Goal: Communication & Community: Answer question/provide support

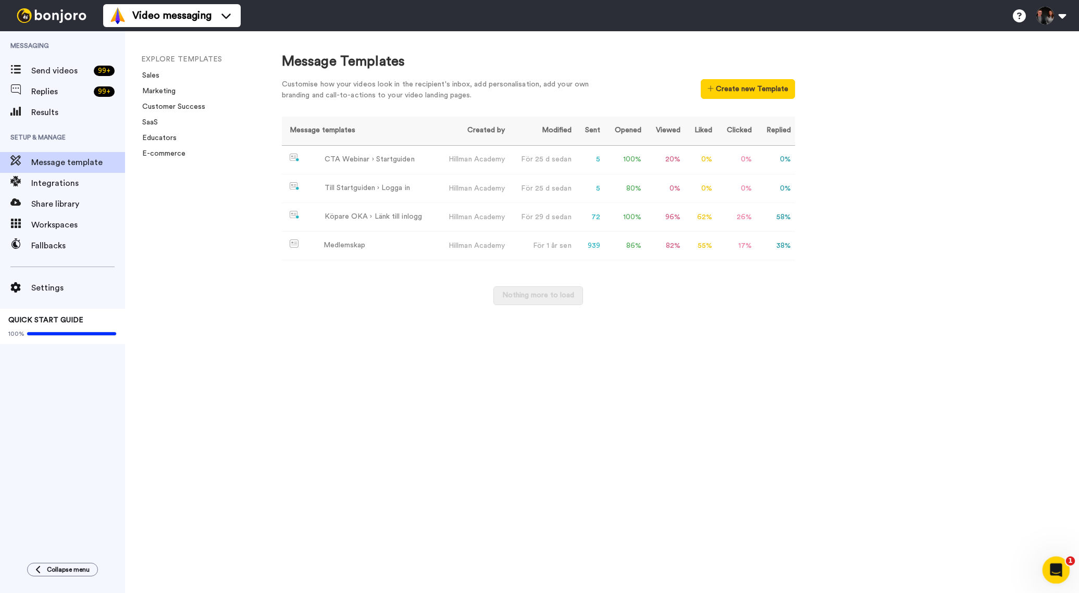
click at [1055, 567] on icon "Open Intercom Messenger" at bounding box center [1054, 569] width 7 height 8
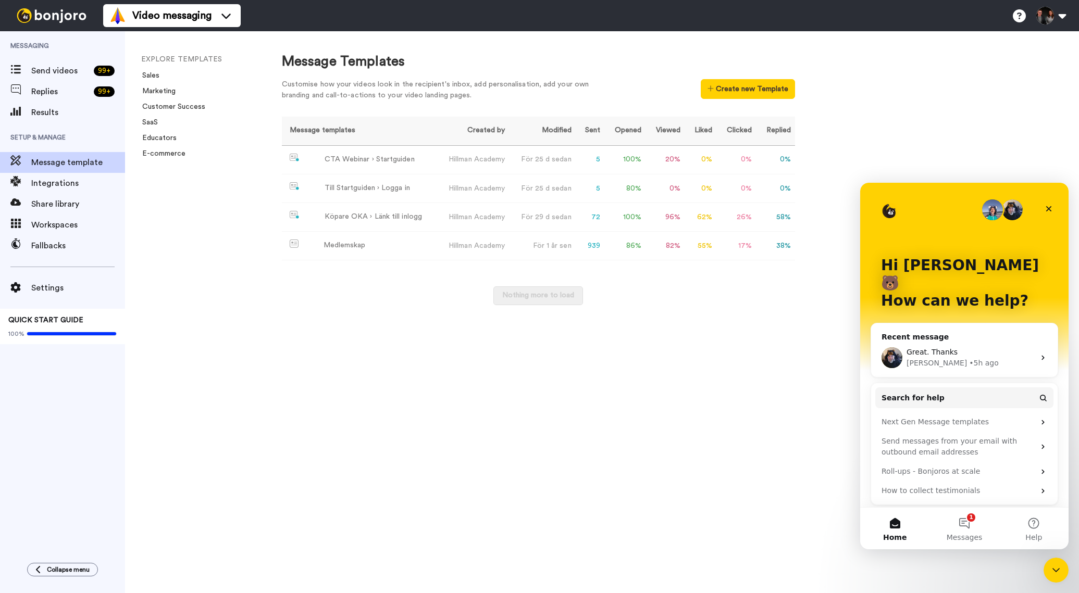
click at [989, 347] on div "Great. Thanks [PERSON_NAME] • 5h ago" at bounding box center [971, 358] width 128 height 22
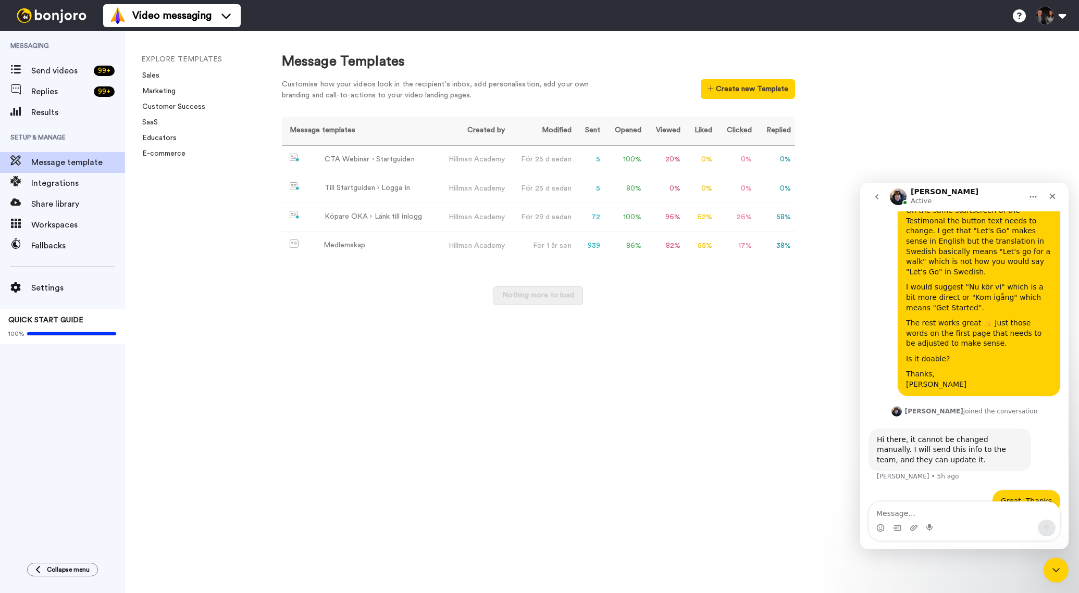
scroll to position [195, 0]
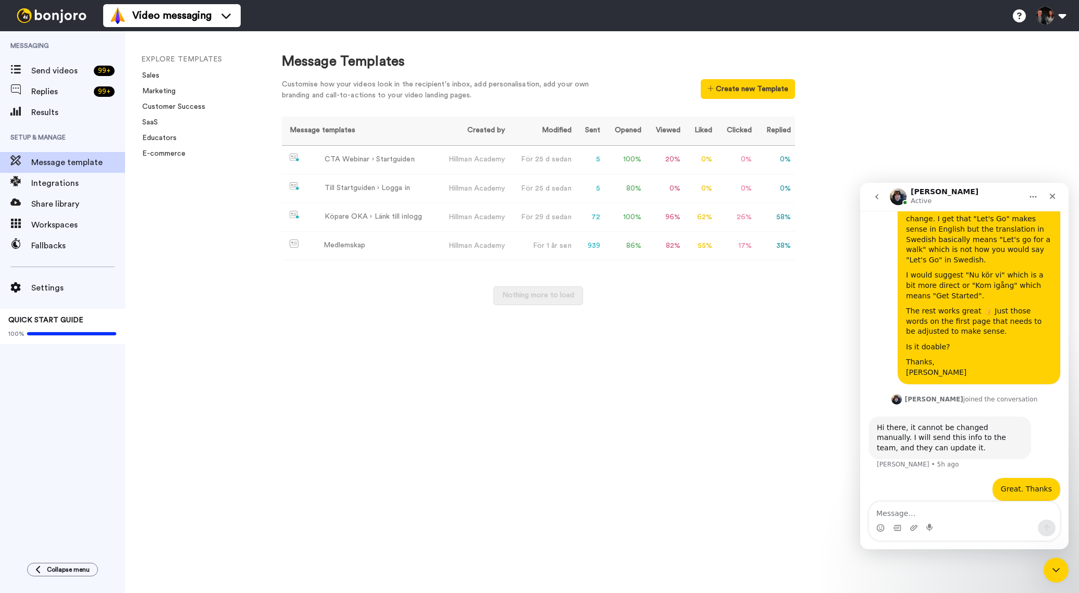
click at [958, 513] on textarea "Message…" at bounding box center [964, 511] width 191 height 18
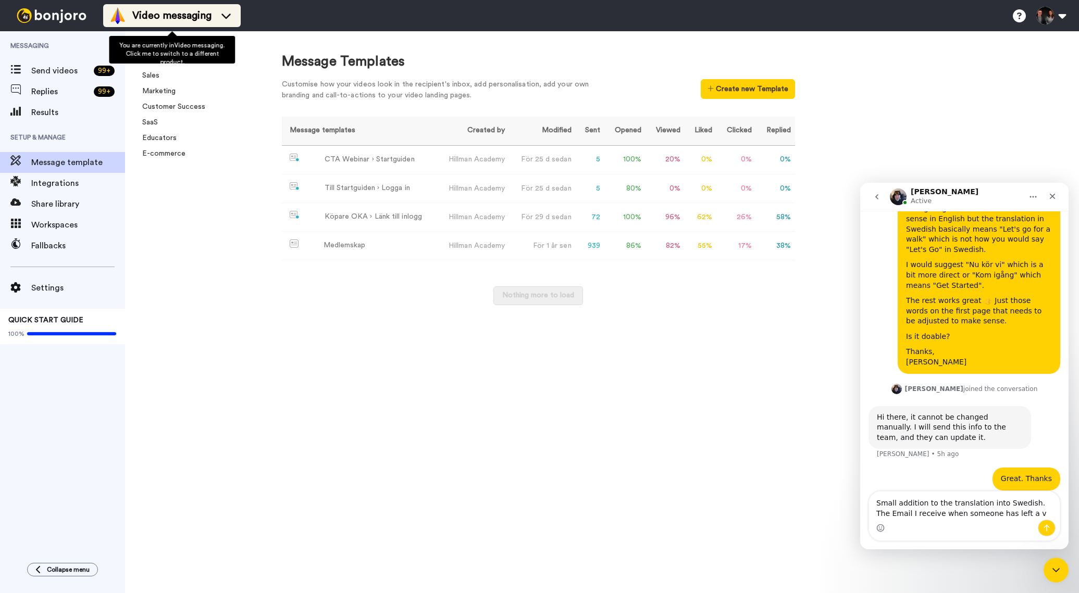
click at [217, 16] on div "Video messaging" at bounding box center [171, 15] width 125 height 17
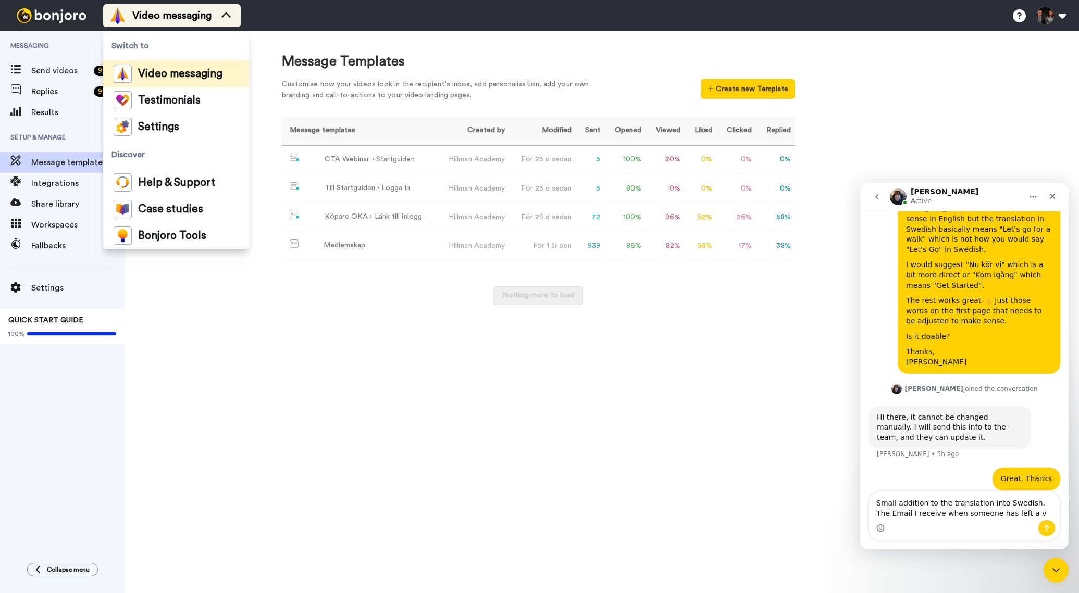
drag, startPoint x: 216, startPoint y: 16, endPoint x: 225, endPoint y: 27, distance: 13.7
click at [216, 16] on div "Video messaging" at bounding box center [171, 15] width 125 height 17
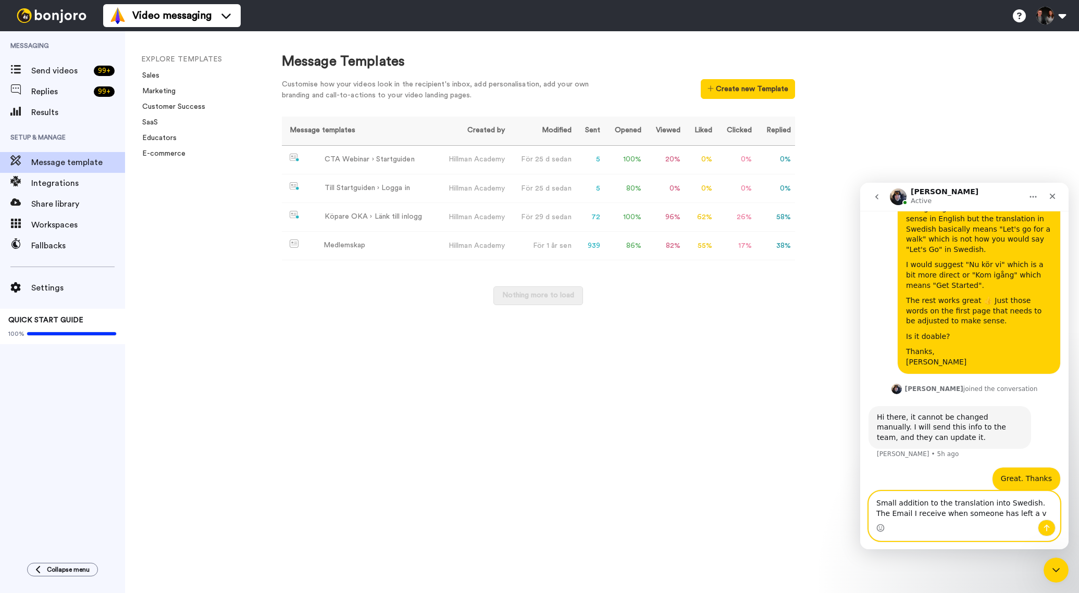
click at [1019, 516] on textarea "Small addition to the translation into Swedish. The Email I receive when someon…" at bounding box center [964, 506] width 191 height 28
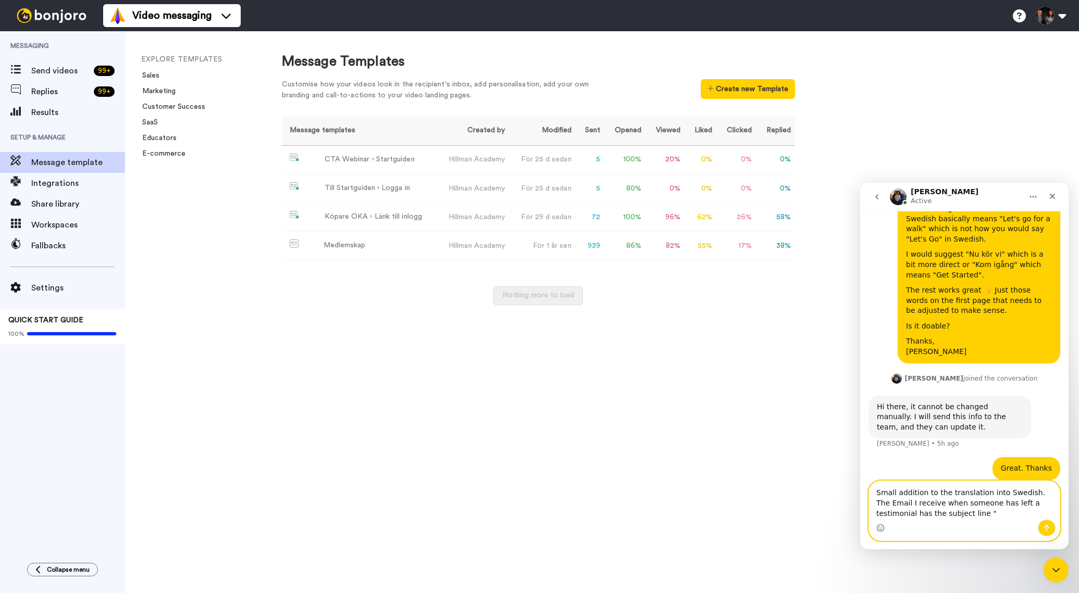
paste textarea "har skickat ett vittnesmål till dig."
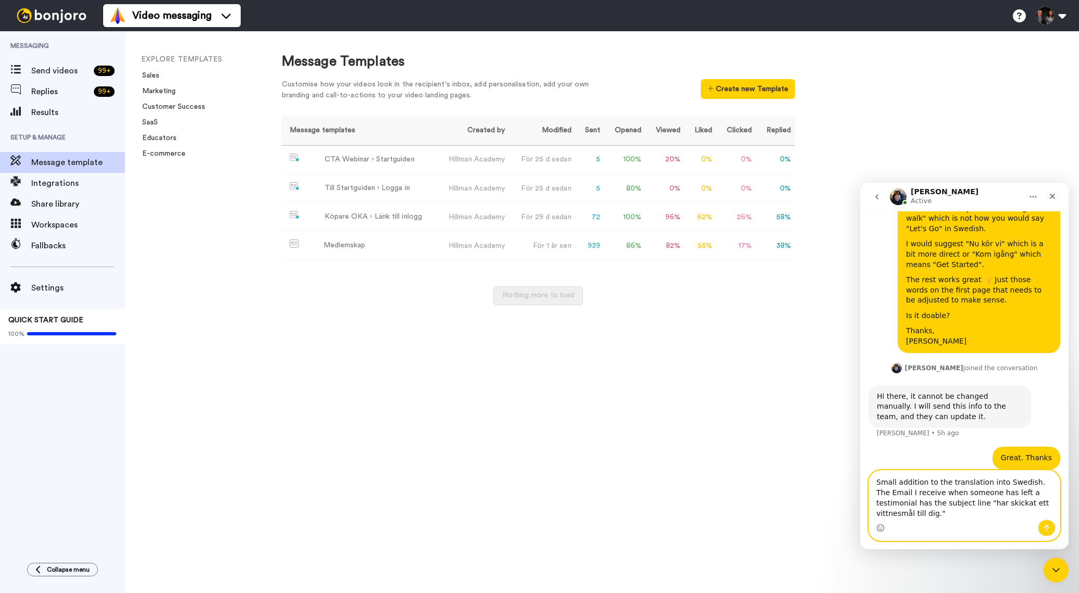
drag, startPoint x: 949, startPoint y: 503, endPoint x: 956, endPoint y: 523, distance: 20.9
click at [948, 503] on textarea "Small addition to the translation into Swedish. The Email I receive when someon…" at bounding box center [964, 495] width 191 height 49
click at [981, 514] on textarea "Small addition to the translation into Swedish. The Email I receive when someon…" at bounding box center [964, 495] width 191 height 49
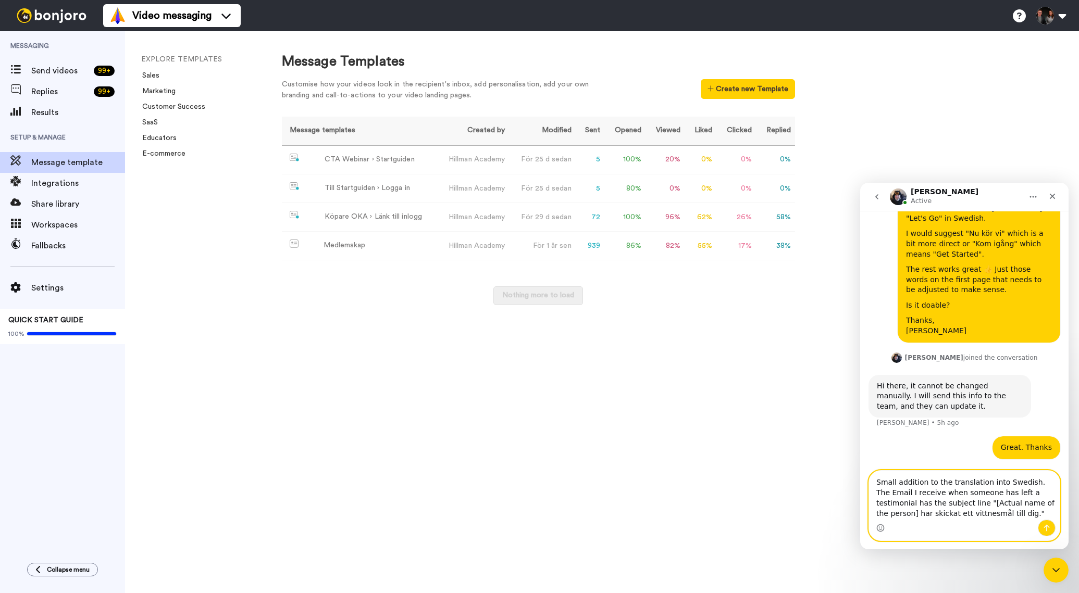
drag, startPoint x: 914, startPoint y: 493, endPoint x: 950, endPoint y: 506, distance: 37.9
click at [947, 493] on textarea "Small addition to the translation into Swedish. The Email I receive when someon…" at bounding box center [964, 495] width 191 height 49
click at [947, 492] on textarea "Small addition to the translation into Swedish. The Email I receive when someon…" at bounding box center [964, 495] width 191 height 49
click at [907, 509] on textarea "Small addition to the translation into Swedish. The Email I receive when someon…" at bounding box center [964, 495] width 191 height 49
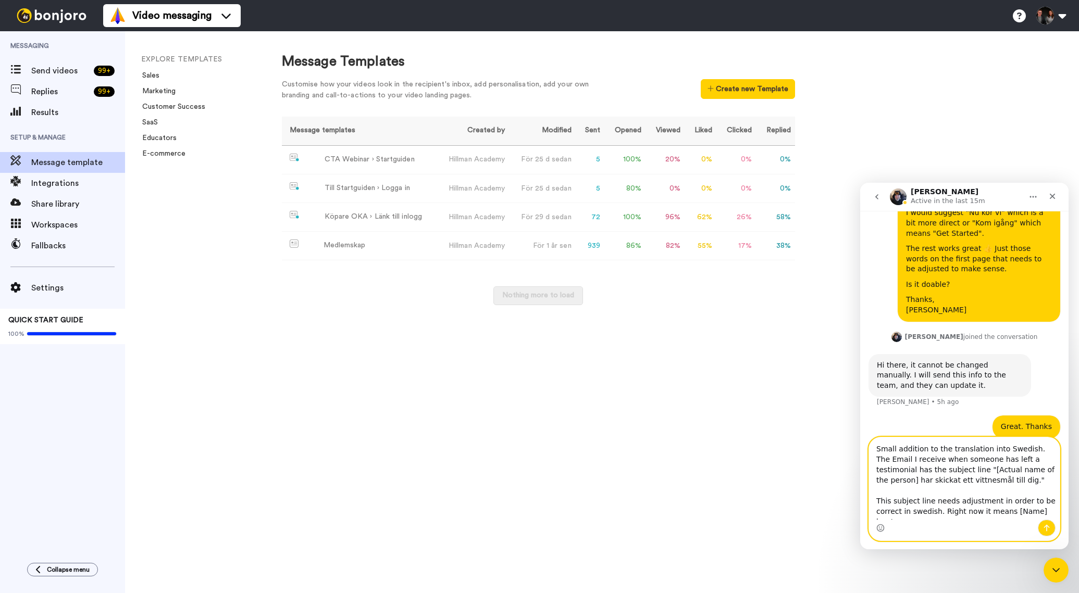
scroll to position [259, 0]
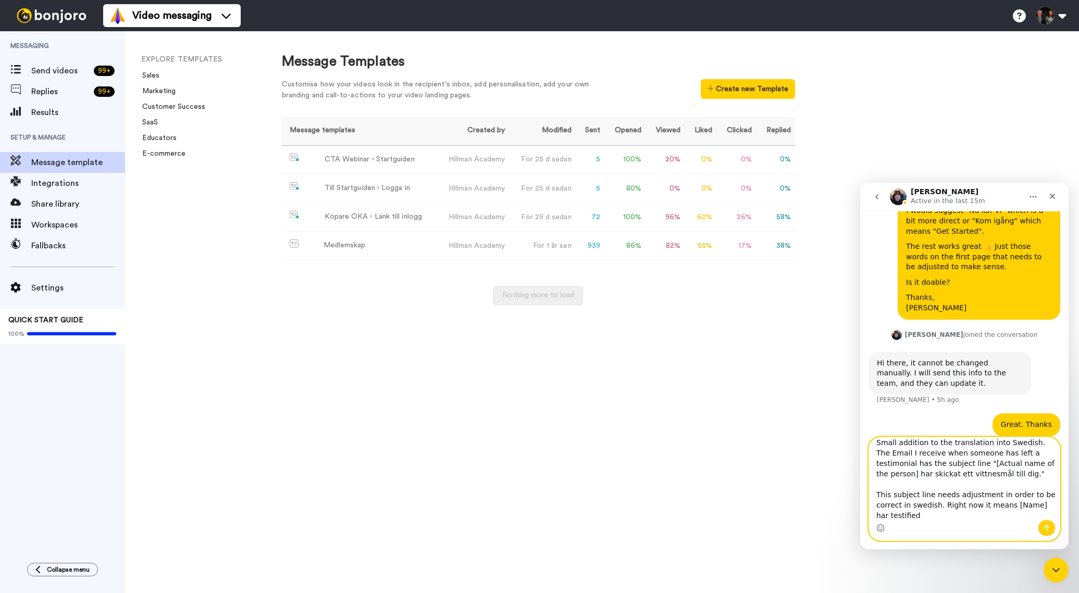
drag, startPoint x: 913, startPoint y: 504, endPoint x: 932, endPoint y: 515, distance: 21.5
click at [912, 505] on textarea "Small addition to the translation into Swedish. The Email I receive when someon…" at bounding box center [964, 479] width 191 height 82
drag, startPoint x: 944, startPoint y: 506, endPoint x: 962, endPoint y: 521, distance: 23.7
click at [962, 521] on div "Small addition to the translation into Swedish. The Email I receive when someon…" at bounding box center [964, 489] width 191 height 103
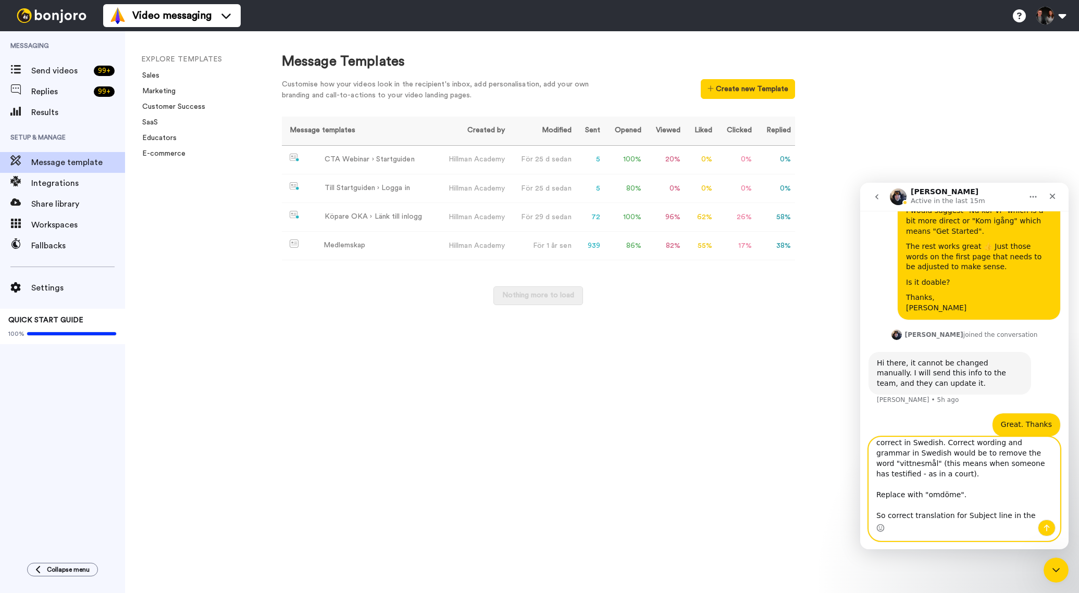
scroll to position [79, 0]
paste textarea "vittnesmål"
drag, startPoint x: 957, startPoint y: 470, endPoint x: 971, endPoint y: 484, distance: 19.9
click at [971, 484] on textarea "Small addition to the translation into Swedish. The Email I receive when someon…" at bounding box center [964, 479] width 191 height 82
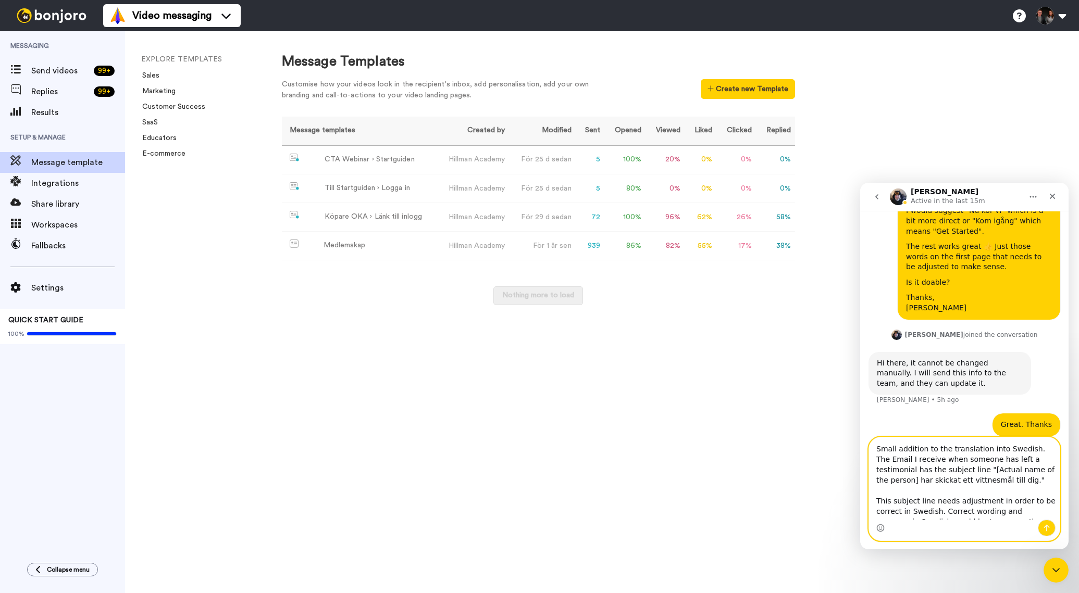
scroll to position [81, 0]
click at [937, 514] on textarea "Small addition to the translation into Swedish. The Email I receive when someon…" at bounding box center [964, 479] width 191 height 82
paste textarea "[Actual name of the person] har skickat ett vittnesmål till dig"
drag, startPoint x: 1045, startPoint y: 503, endPoint x: 1054, endPoint y: 503, distance: 8.9
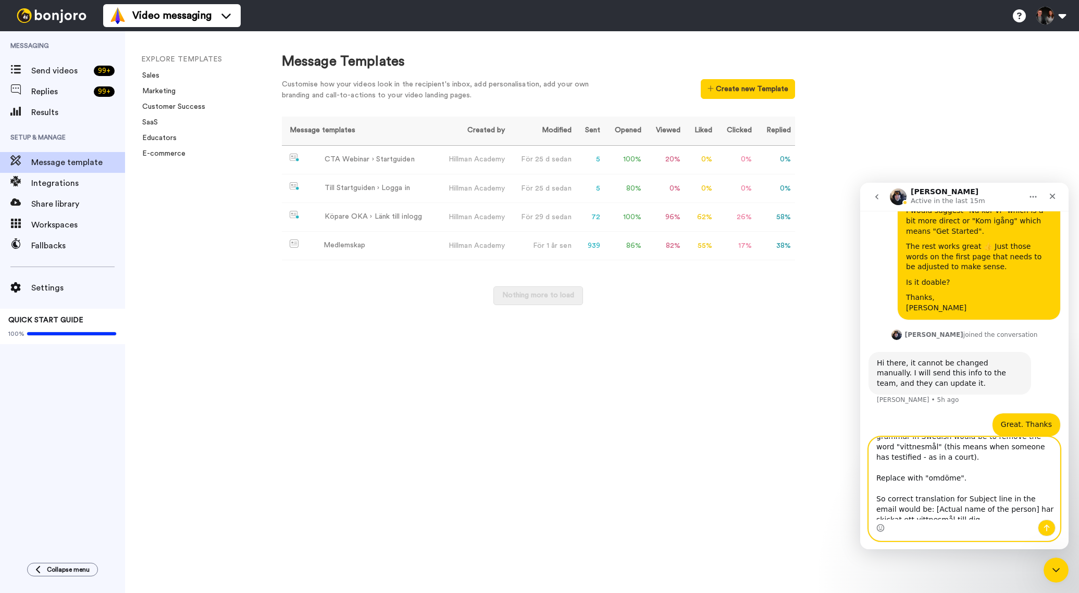
click at [1054, 503] on textarea "Small addition to the translation into Swedish. The Email I receive when someon…" at bounding box center [964, 479] width 191 height 82
click at [1048, 510] on textarea "Small addition to the translation into Swedish. The Email I receive when someon…" at bounding box center [964, 479] width 191 height 82
click at [1046, 512] on textarea "Small addition to the translation into Swedish. The Email I receive when someon…" at bounding box center [964, 479] width 191 height 82
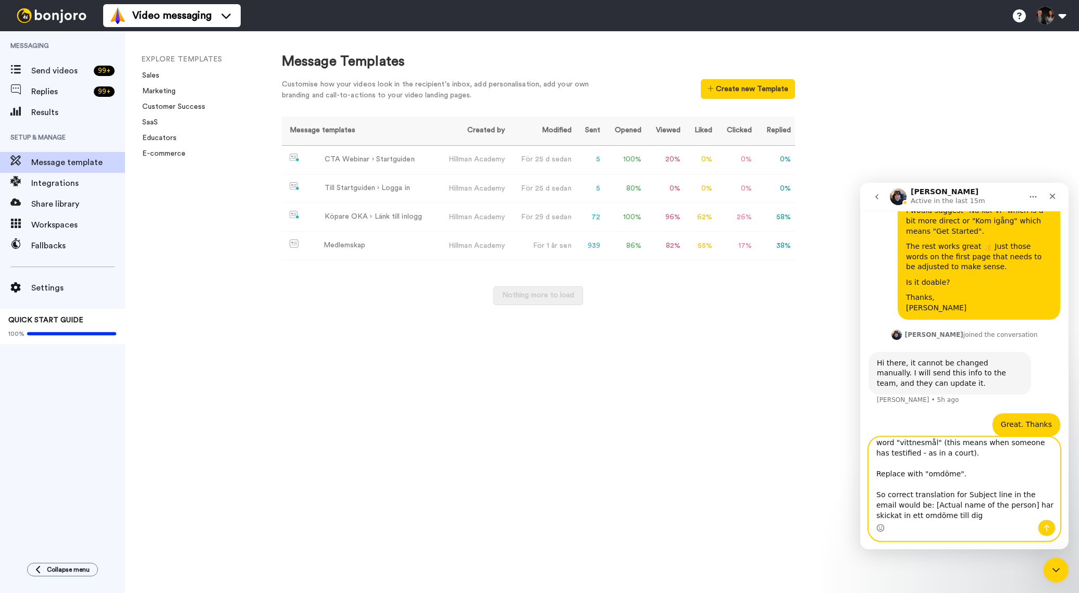
drag, startPoint x: 1045, startPoint y: 504, endPoint x: 1049, endPoint y: 517, distance: 13.0
click at [1045, 505] on textarea "Small addition to the translation into Swedish. The Email I receive when someon…" at bounding box center [964, 479] width 191 height 82
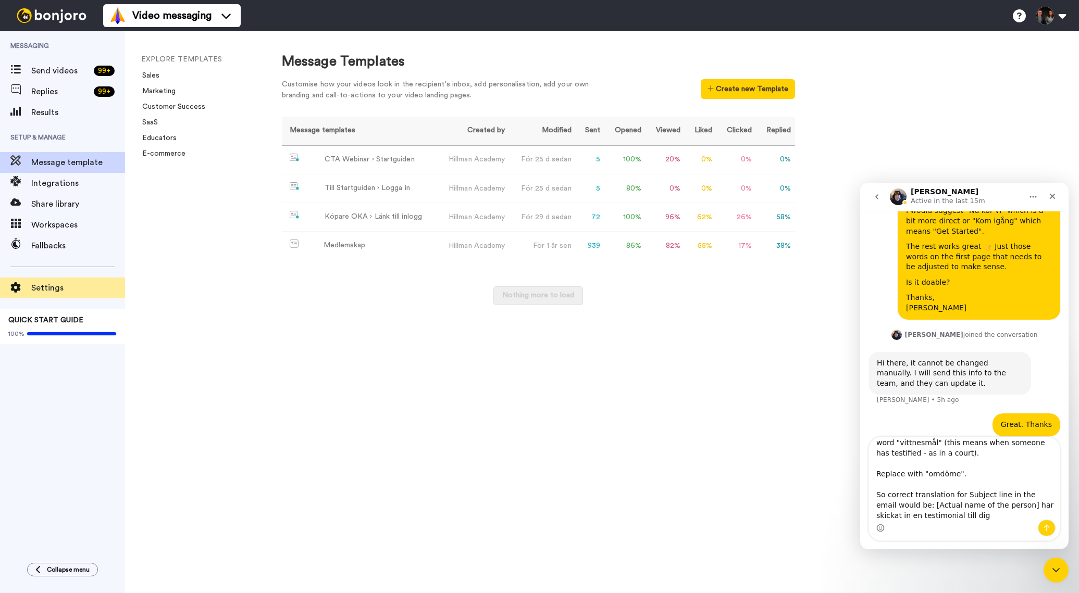
scroll to position [0, 0]
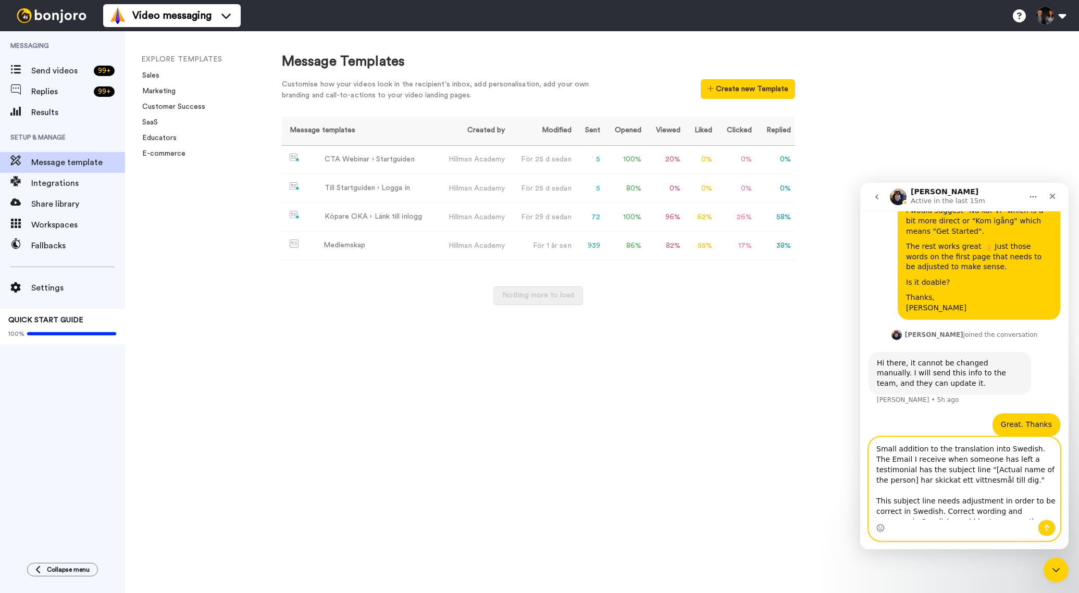
drag, startPoint x: 880, startPoint y: 500, endPoint x: 953, endPoint y: 500, distance: 72.9
click at [953, 499] on textarea "Small addition to the translation into Swedish. The Email I receive when someon…" at bounding box center [964, 479] width 191 height 82
paste textarea "[Actual name of the person] har skickat ett vittnesmål till dig"
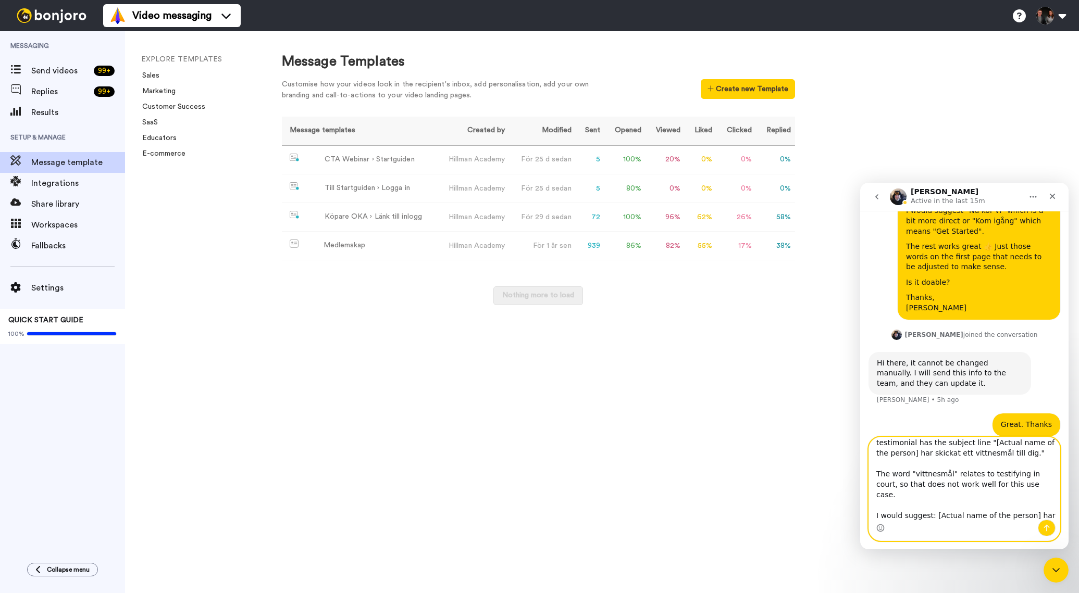
scroll to position [29, 0]
drag, startPoint x: 902, startPoint y: 517, endPoint x: 949, endPoint y: 518, distance: 46.4
click at [949, 518] on textarea "Small addition to the translation into Swedish. The Email I receive when someon…" at bounding box center [964, 479] width 191 height 82
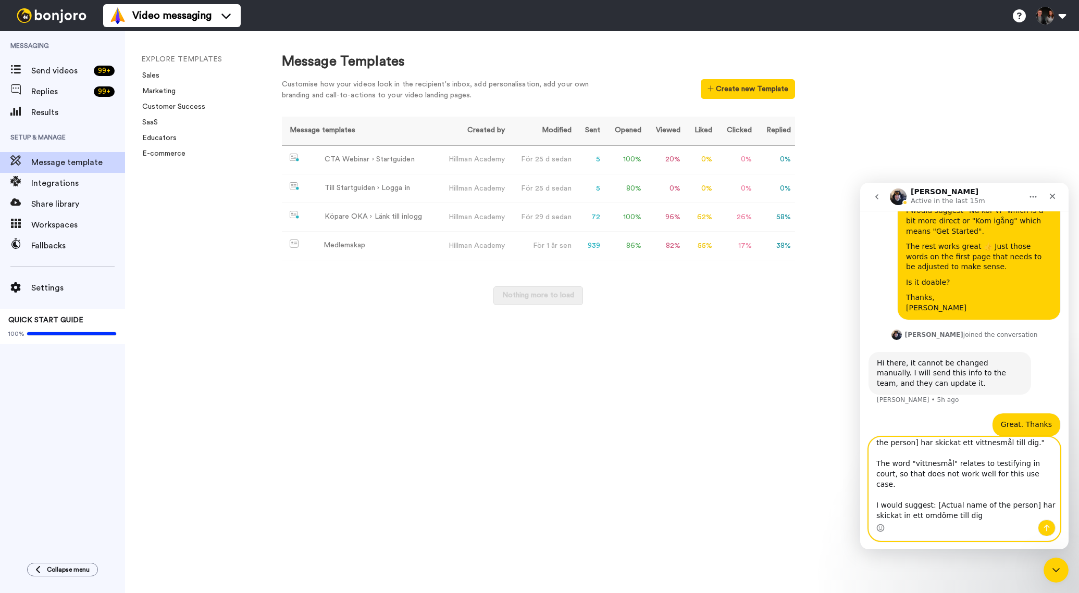
scroll to position [48, 0]
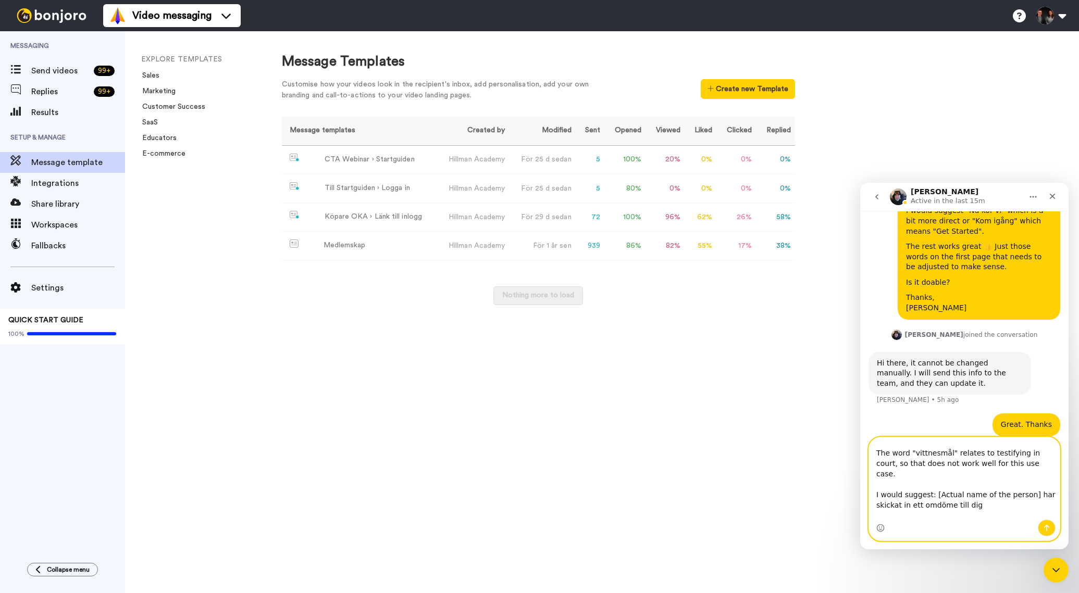
paste textarea "[Actual name of the person] har skickat ett vittnesmål till dig"
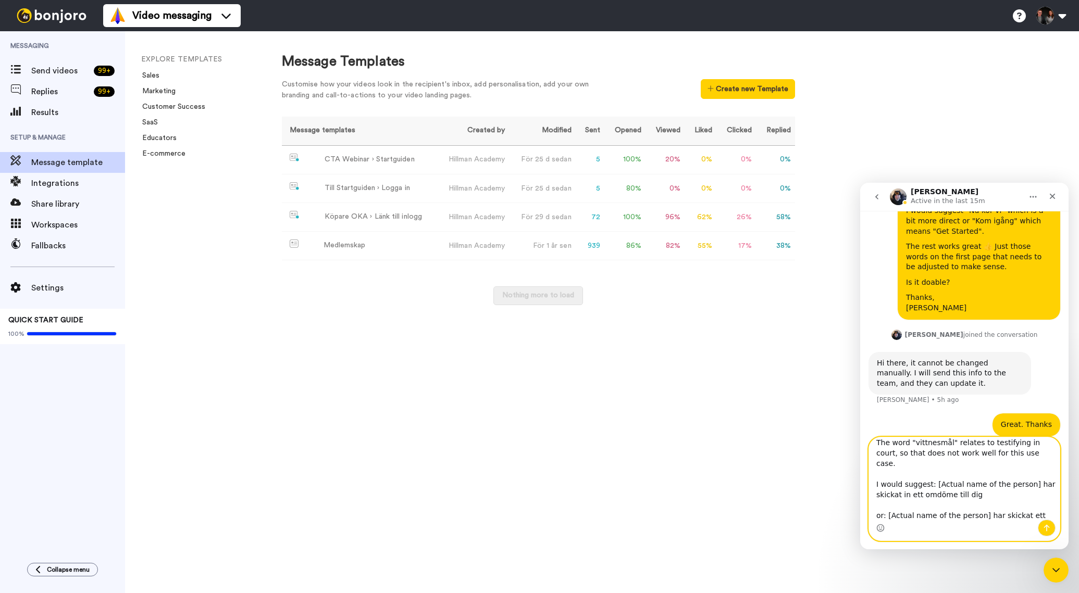
scroll to position [60, 0]
drag, startPoint x: 884, startPoint y: 516, endPoint x: 912, endPoint y: 517, distance: 27.6
click at [911, 516] on textarea "Small addition to the translation into Swedish. The Email I receive when someon…" at bounding box center [964, 479] width 191 height 82
click at [886, 514] on textarea "Small addition to the translation into Swedish. The Email I receive when someon…" at bounding box center [964, 479] width 191 height 82
click at [948, 513] on textarea "Small addition to the translation into Swedish. The Email I receive when someon…" at bounding box center [964, 479] width 191 height 82
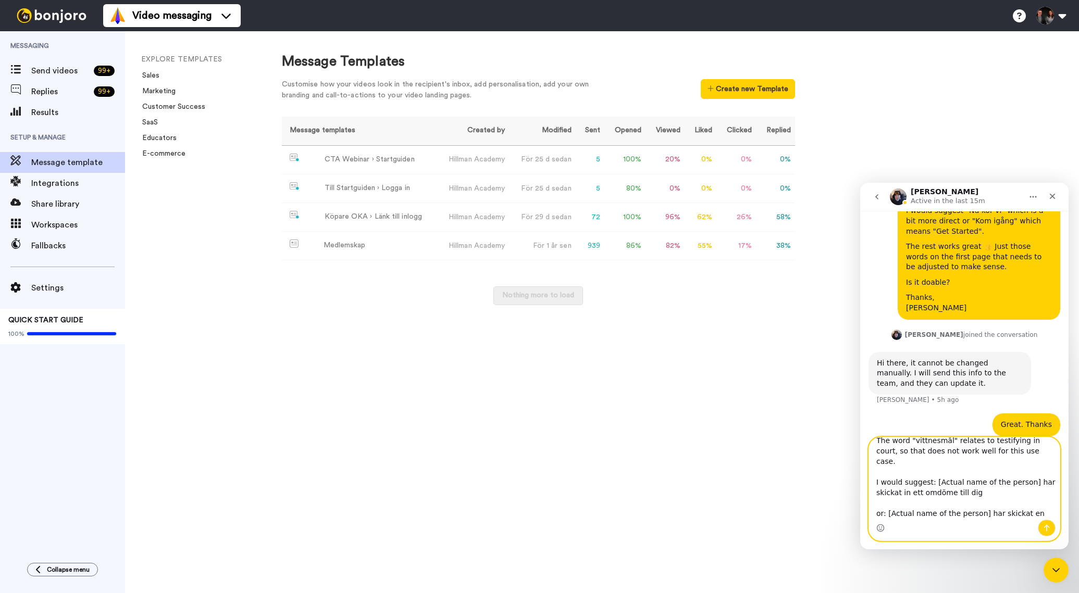
drag, startPoint x: 887, startPoint y: 502, endPoint x: 918, endPoint y: 493, distance: 32.4
click at [869, 502] on textarea "Small addition to the translation into Swedish. The Email I receive when someon…" at bounding box center [964, 479] width 191 height 82
click at [933, 473] on textarea "Small addition to the translation into Swedish. The Email I receive when someon…" at bounding box center [964, 479] width 191 height 82
drag, startPoint x: 887, startPoint y: 503, endPoint x: 859, endPoint y: 500, distance: 28.3
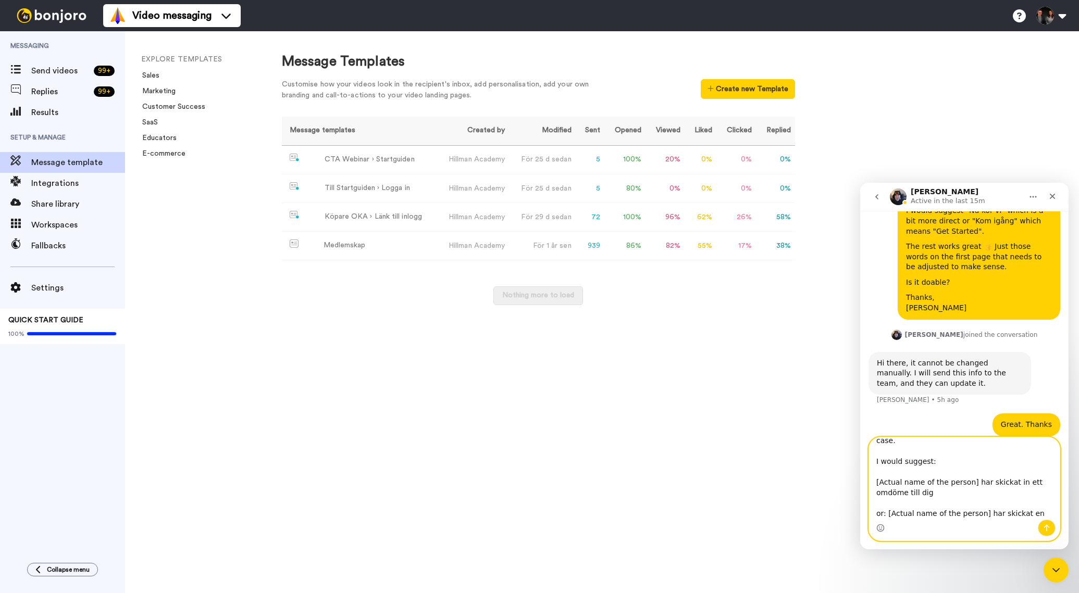
click at [860, 500] on html "[PERSON_NAME] Active in the last 15m The bears are happy to help! Don't hesitat…" at bounding box center [964, 366] width 208 height 367
click at [965, 519] on textarea "Small addition to the translation into Swedish. The Email I receive when someon…" at bounding box center [964, 479] width 191 height 82
click at [938, 486] on textarea "Small addition to the translation into Swedish. The Email I receive when someon…" at bounding box center [964, 479] width 191 height 82
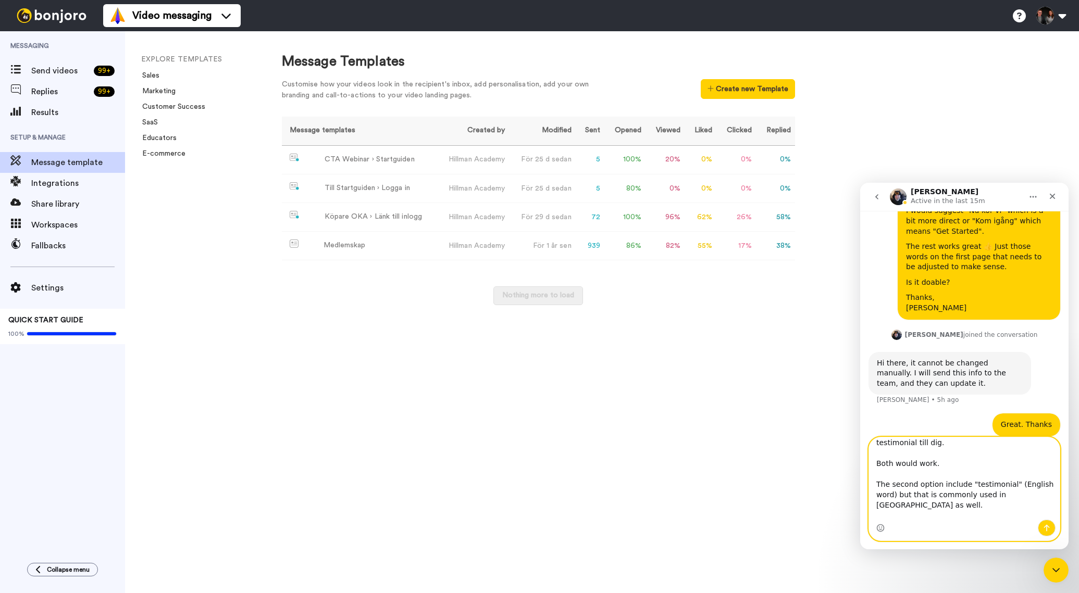
scroll to position [185, 0]
click at [947, 513] on textarea "Small addition to the translation into Swedish. The Email I receive when someon…" at bounding box center [964, 479] width 191 height 82
type textarea "Small addition to the translation into Swedish. The Email I receive when someon…"
click at [1046, 526] on icon "Send a message…" at bounding box center [1047, 528] width 6 height 7
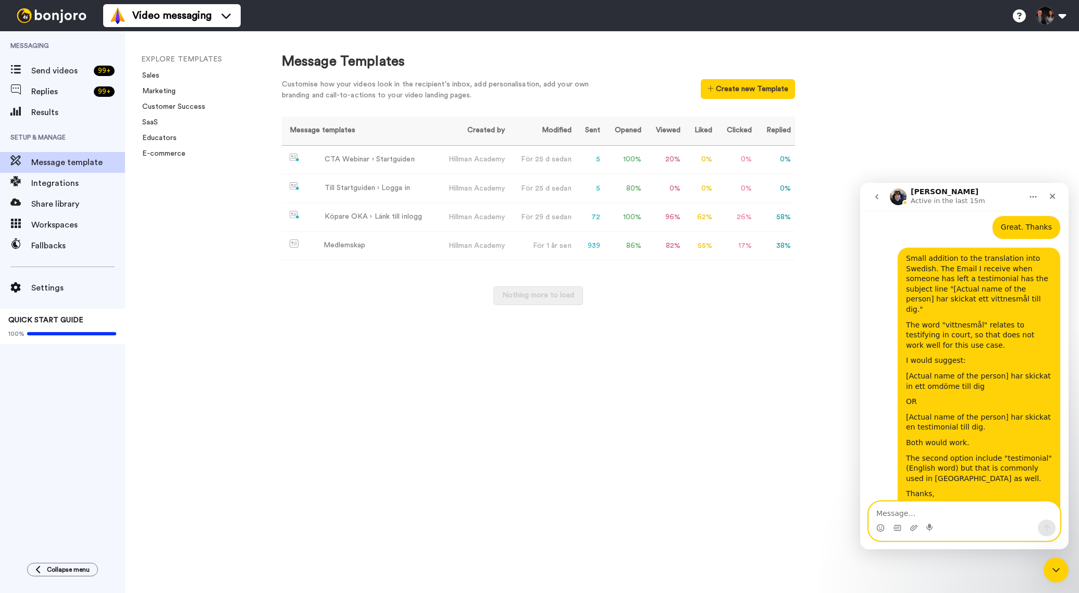
scroll to position [462, 0]
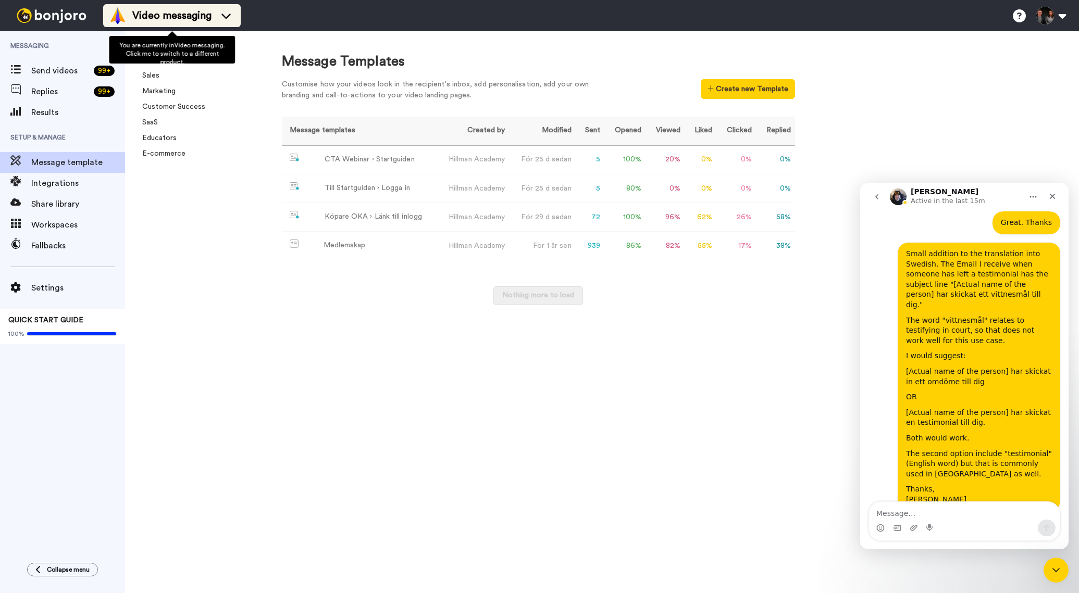
click at [184, 14] on span "Video messaging" at bounding box center [171, 15] width 79 height 15
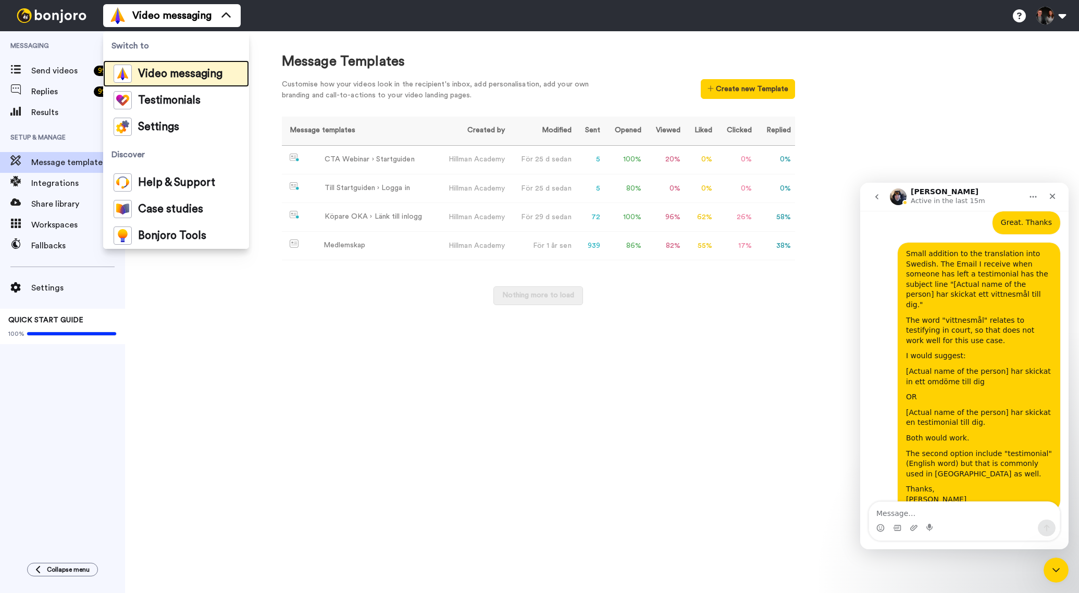
click at [184, 69] on span "Video messaging" at bounding box center [180, 74] width 84 height 10
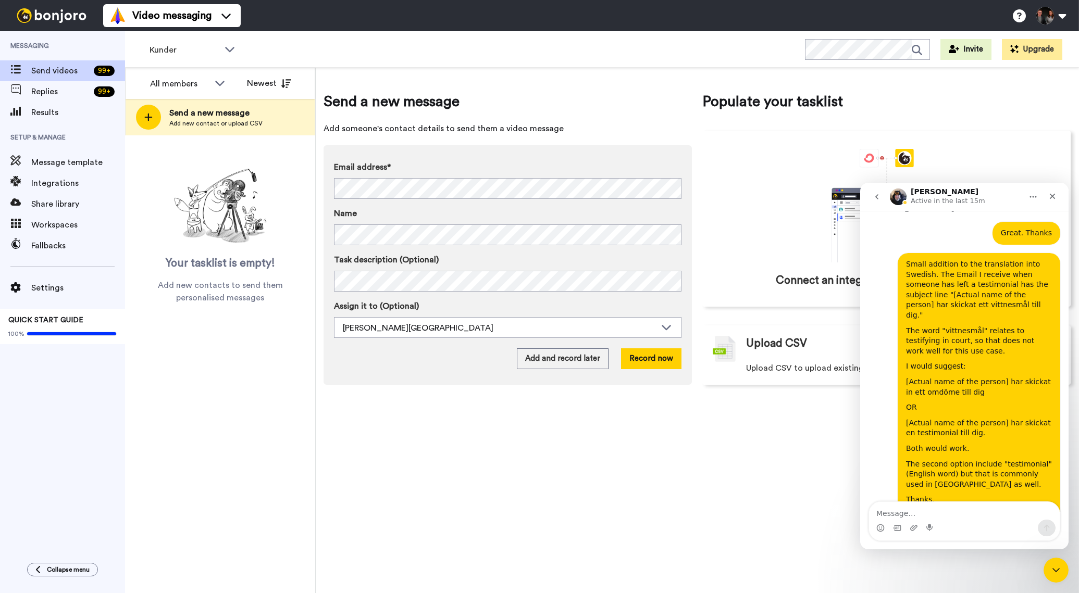
scroll to position [462, 0]
